Goal: Transaction & Acquisition: Purchase product/service

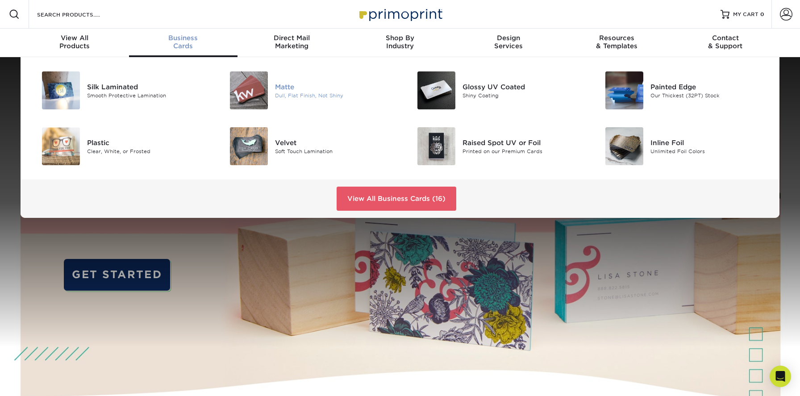
click at [308, 90] on div "Matte" at bounding box center [334, 87] width 118 height 10
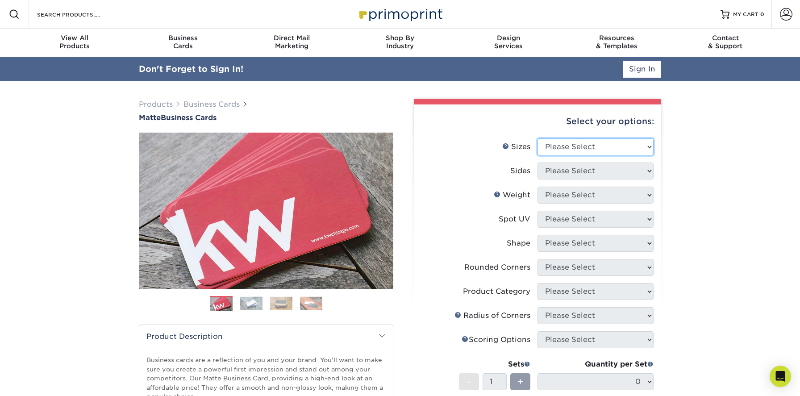
click at [593, 139] on select "Please Select 1.5" x 3.5" - Mini 1.75" x 3.5" - Mini 2" x 2" - Square 2" x 3" -…" at bounding box center [595, 146] width 116 height 17
select select "2.00x3.50"
click at [537, 138] on select "Please Select 1.5" x 3.5" - Mini 1.75" x 3.5" - Mini 2" x 2" - Square 2" x 3" -…" at bounding box center [595, 146] width 116 height 17
click at [574, 168] on select "Please Select Print Both Sides Print Front Only" at bounding box center [595, 170] width 116 height 17
select select "13abbda7-1d64-4f25-8bb2-c179b224825d"
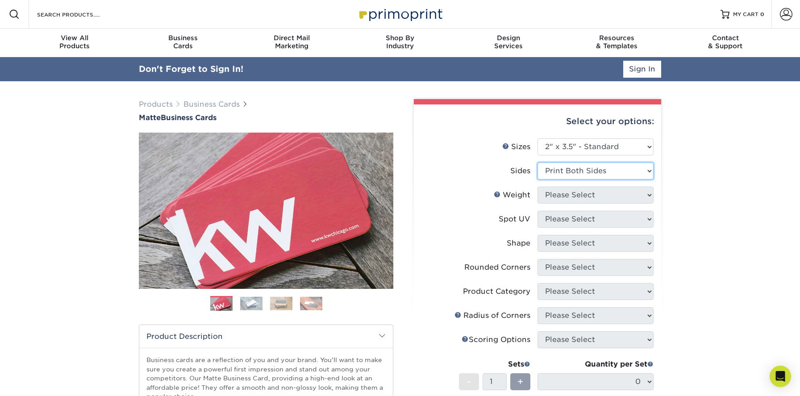
click at [537, 162] on select "Please Select Print Both Sides Print Front Only" at bounding box center [595, 170] width 116 height 17
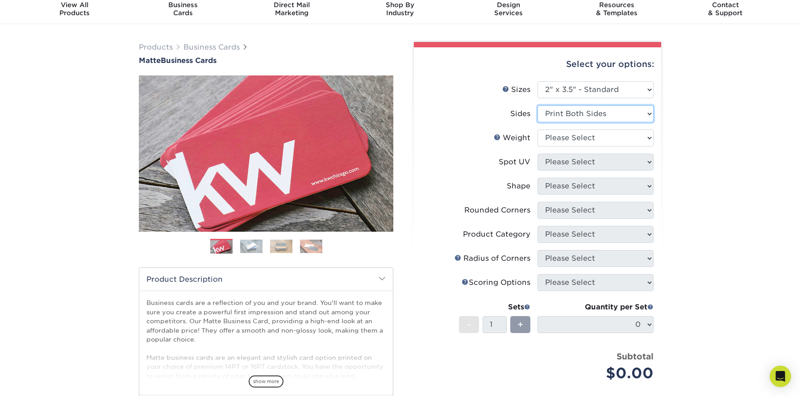
scroll to position [34, 0]
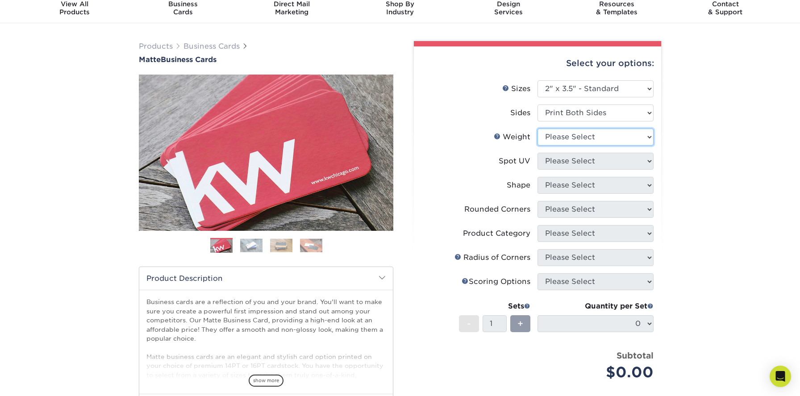
click at [585, 140] on select "Please Select 16PT 14PT" at bounding box center [595, 137] width 116 height 17
click at [619, 133] on select "Please Select 16PT 14PT" at bounding box center [595, 137] width 116 height 17
select select "16PT"
click at [537, 129] on select "Please Select 16PT 14PT" at bounding box center [595, 137] width 116 height 17
click at [595, 158] on select "Please Select No Spot UV Front and Back (Both Sides) Front Only Back Only" at bounding box center [595, 161] width 116 height 17
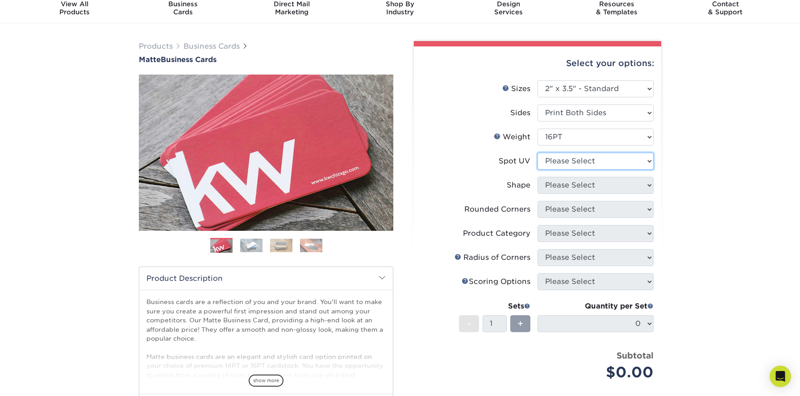
select select "3"
click at [537, 153] on select "Please Select No Spot UV Front and Back (Both Sides) Front Only Back Only" at bounding box center [595, 161] width 116 height 17
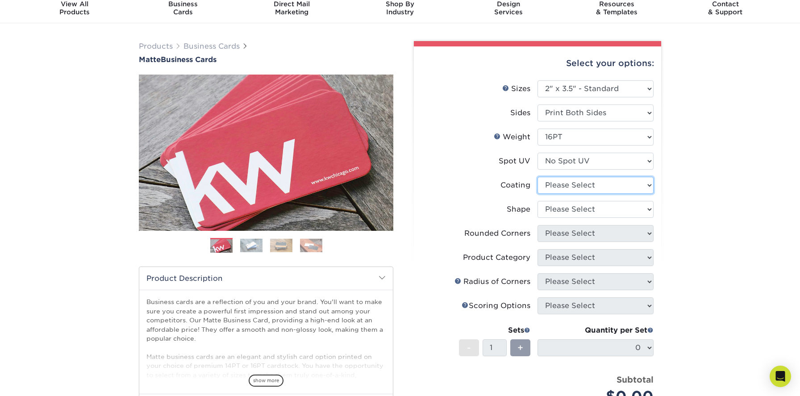
click at [584, 187] on select at bounding box center [595, 185] width 116 height 17
select select "121bb7b5-3b4d-429f-bd8d-bbf80e953313"
click at [537, 177] on select at bounding box center [595, 185] width 116 height 17
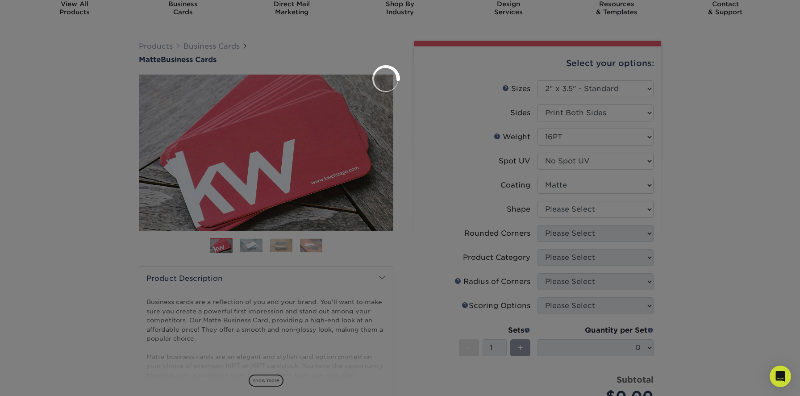
click at [575, 208] on div at bounding box center [400, 198] width 800 height 396
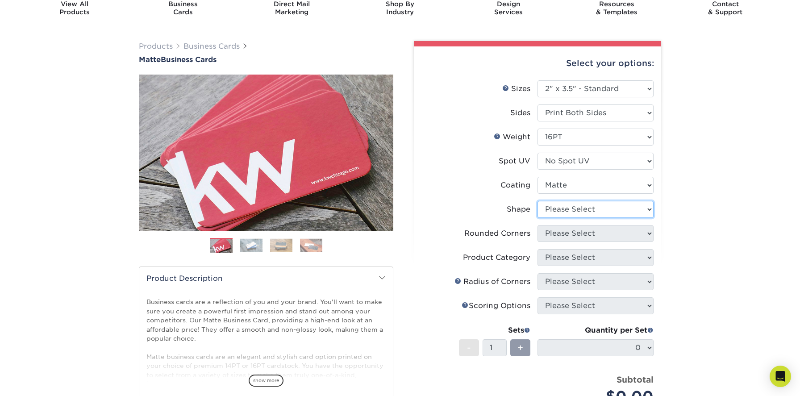
click at [582, 204] on select "Please Select Standard Oval" at bounding box center [595, 209] width 116 height 17
select select "standard"
click at [537, 201] on select "Please Select Standard Oval" at bounding box center [595, 209] width 116 height 17
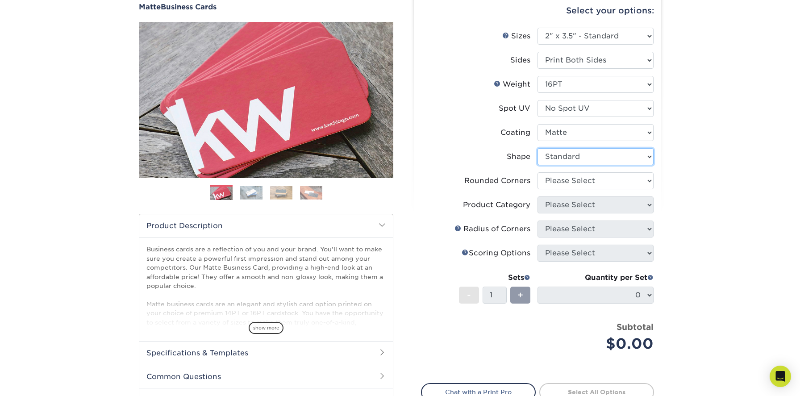
scroll to position [87, 0]
click at [595, 176] on select "Please Select Yes - Round 2 Corners Yes - Round 4 Corners No" at bounding box center [595, 180] width 116 height 17
select select "0"
click at [537, 172] on select "Please Select Yes - Round 2 Corners Yes - Round 4 Corners No" at bounding box center [595, 180] width 116 height 17
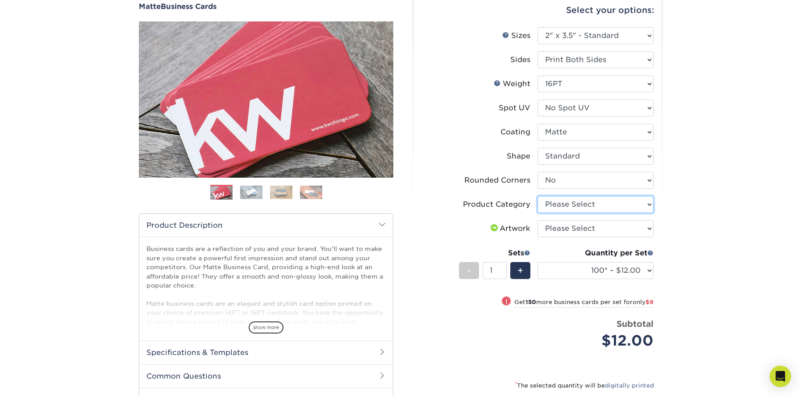
click at [588, 204] on select "Please Select Business Cards" at bounding box center [595, 204] width 116 height 17
select select "3b5148f1-0588-4f88-a218-97bcfdce65c1"
click at [537, 196] on select "Please Select Business Cards" at bounding box center [595, 204] width 116 height 17
click at [582, 222] on select "Please Select I will upload files I need a design - $100" at bounding box center [595, 228] width 116 height 17
select select "upload"
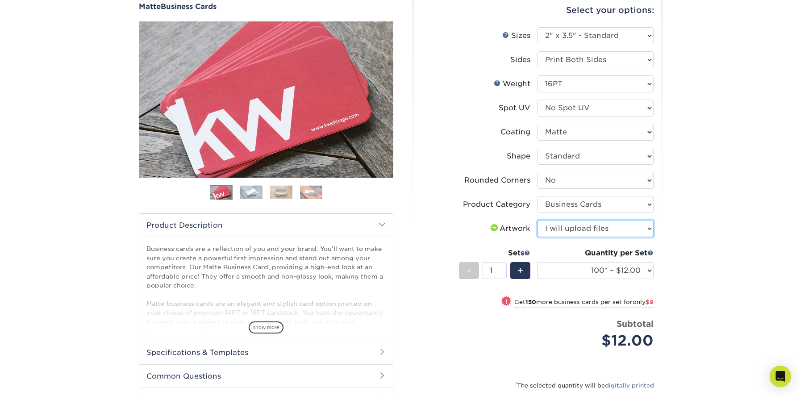
click at [537, 220] on select "Please Select I will upload files I need a design - $100" at bounding box center [595, 228] width 116 height 17
click at [582, 267] on select "100* – $12.00 250* – $21.00 500 – $42.00 1000 – $53.00 2500 – $95.00 5000 – $18…" at bounding box center [595, 270] width 116 height 17
select select "1000 – $53.00"
click at [537, 262] on select "100* – $12.00 250* – $21.00 500 – $42.00 1000 – $53.00 2500 – $95.00 5000 – $18…" at bounding box center [595, 270] width 116 height 17
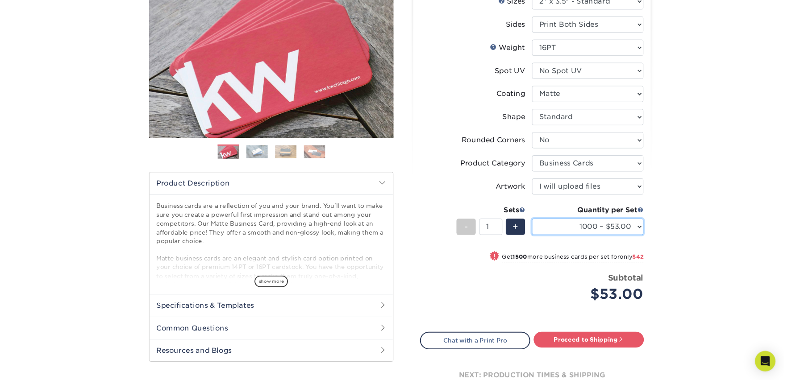
scroll to position [0, 0]
